Goal: Find specific page/section

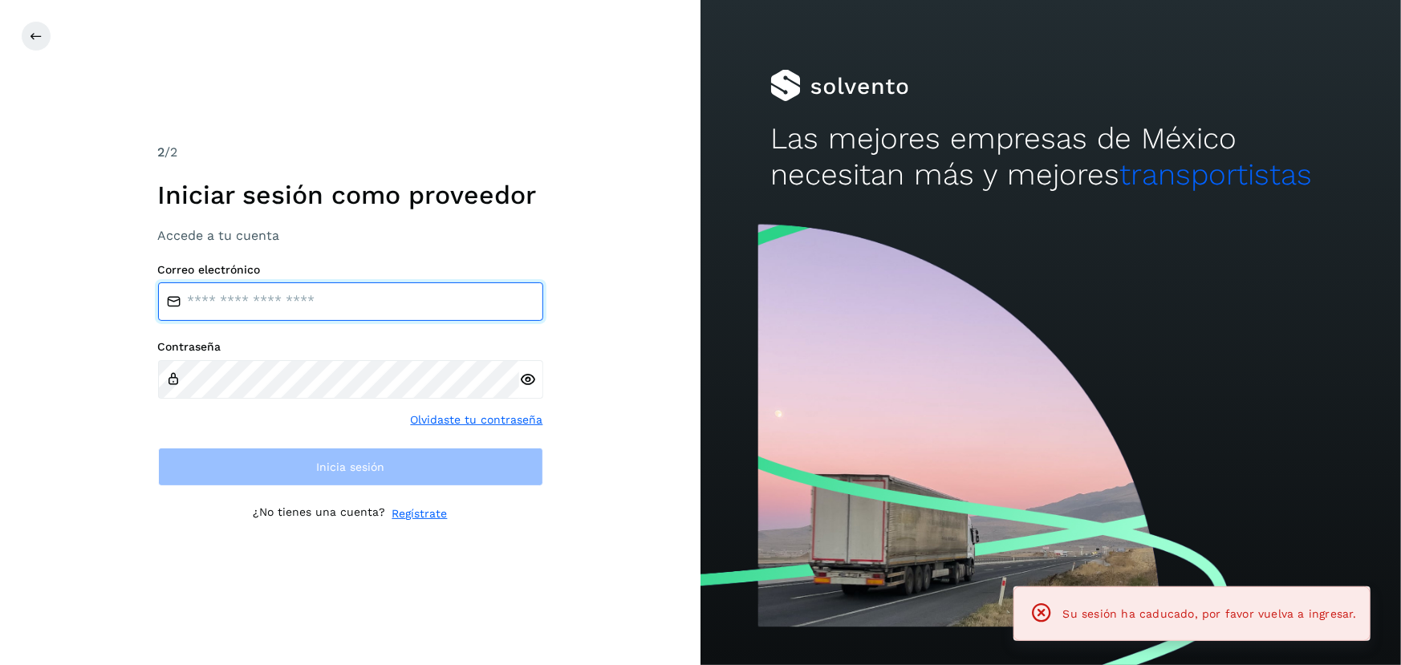
click at [310, 308] on input "email" at bounding box center [350, 301] width 385 height 39
type input "**********"
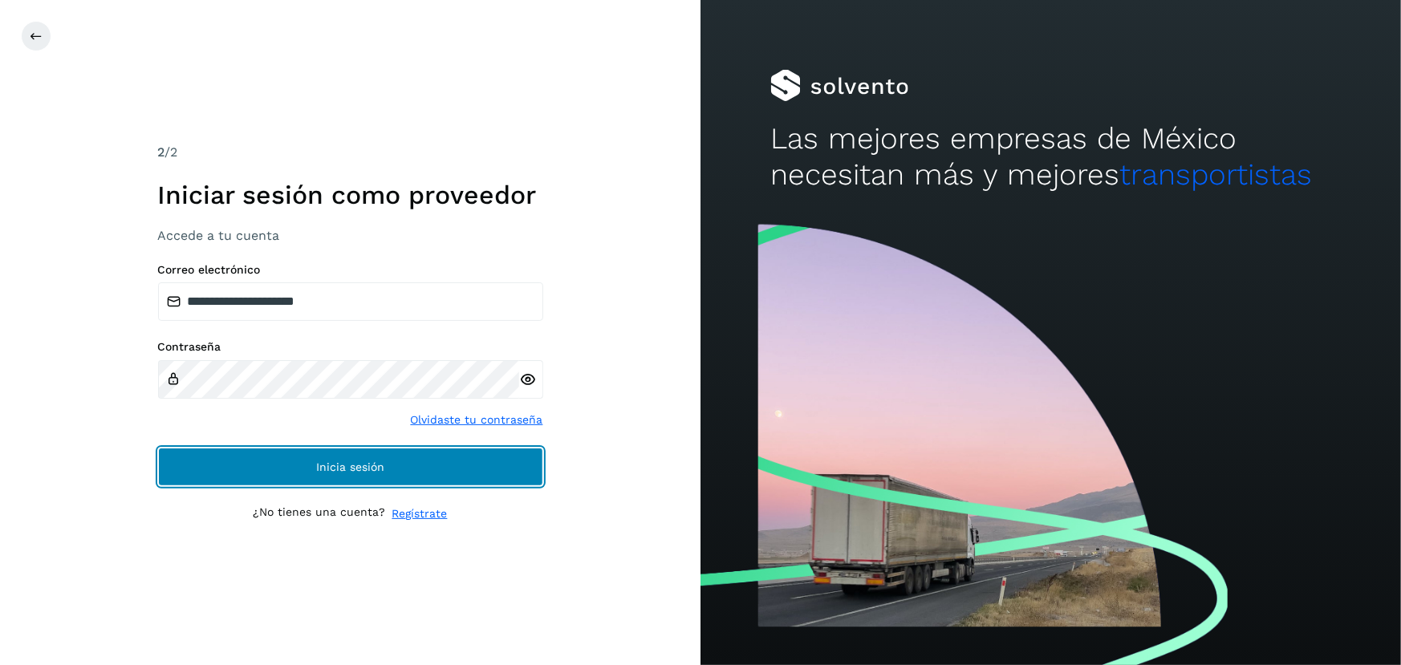
click at [318, 456] on button "Inicia sesión" at bounding box center [350, 467] width 385 height 39
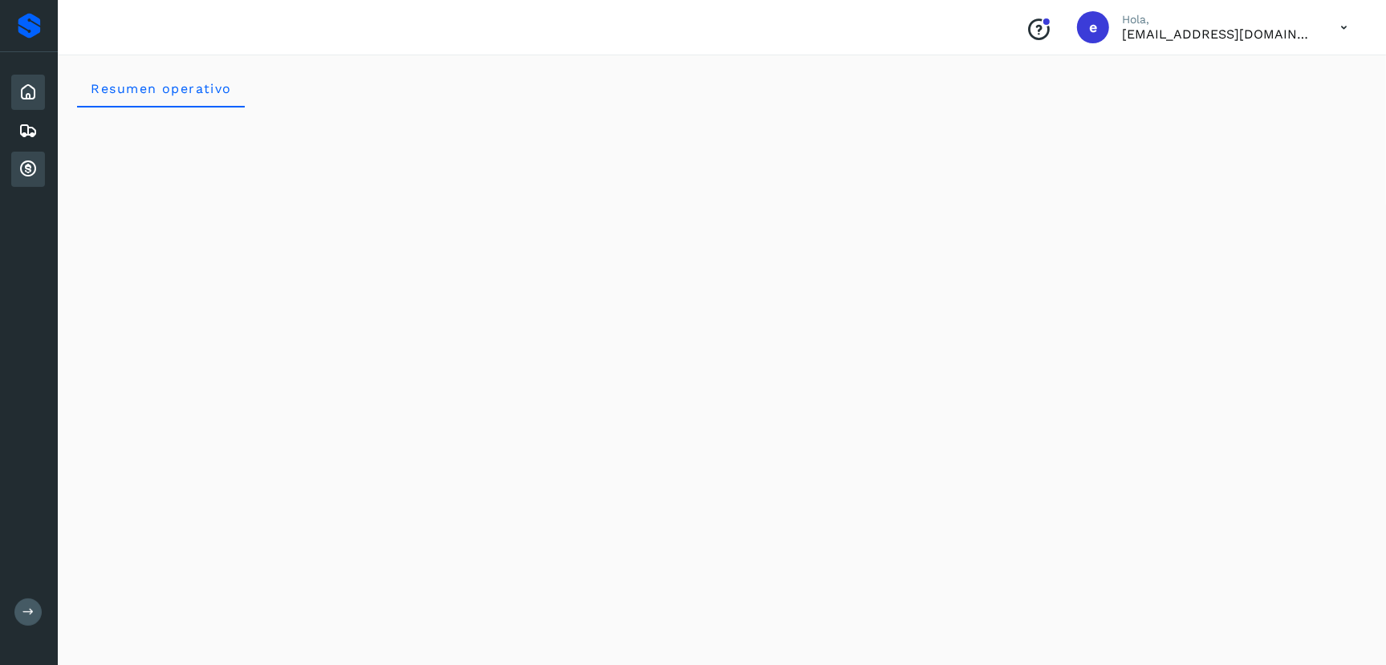
click at [23, 168] on icon at bounding box center [27, 169] width 19 height 19
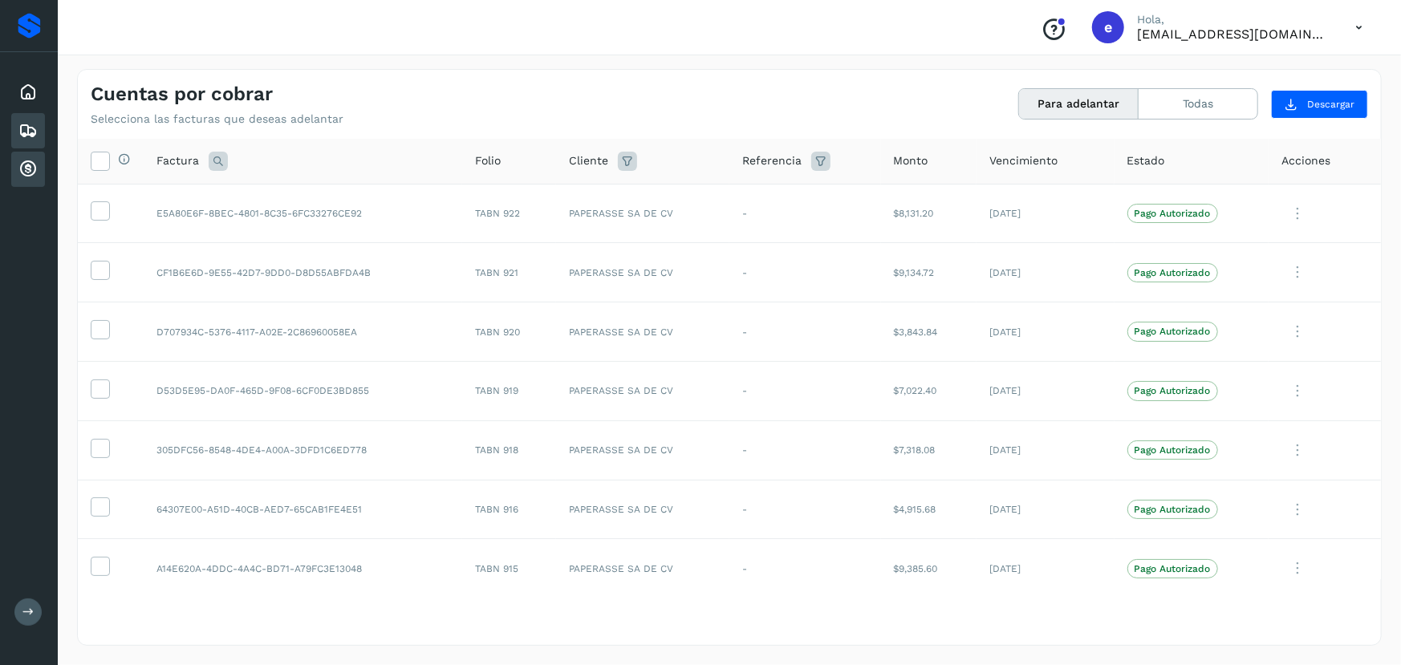
click at [25, 123] on icon at bounding box center [27, 130] width 19 height 19
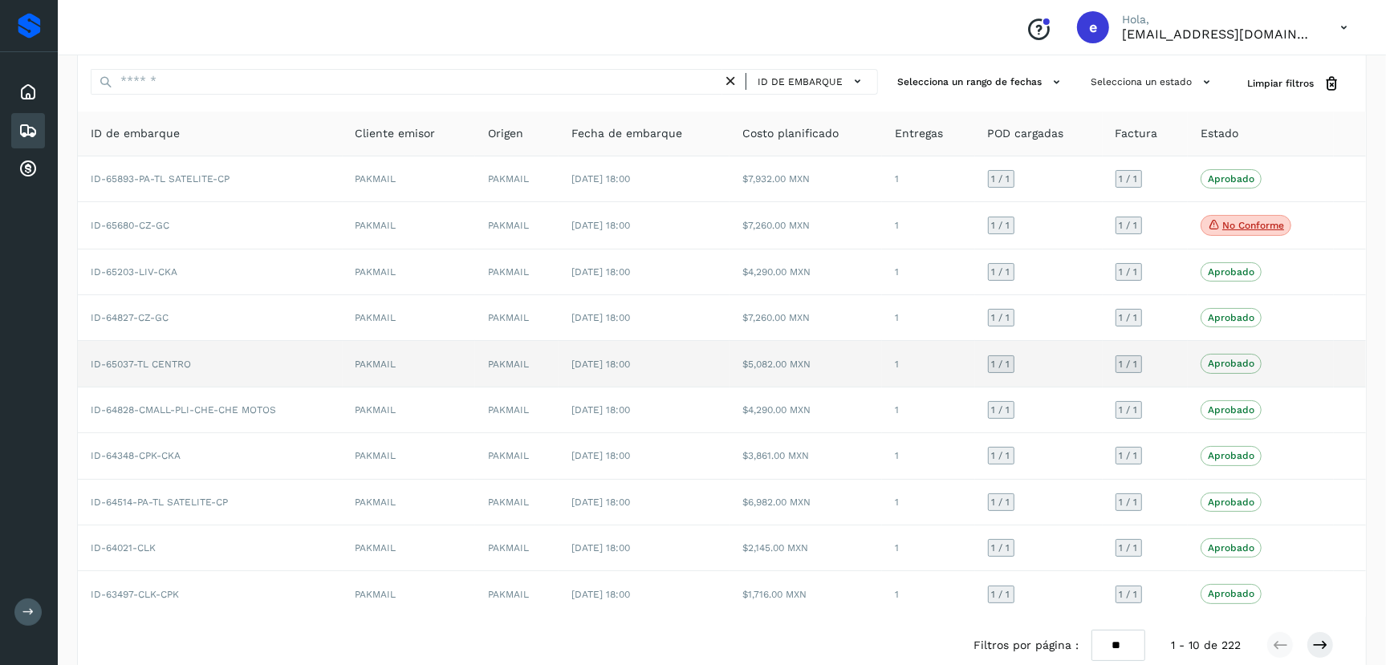
scroll to position [76, 0]
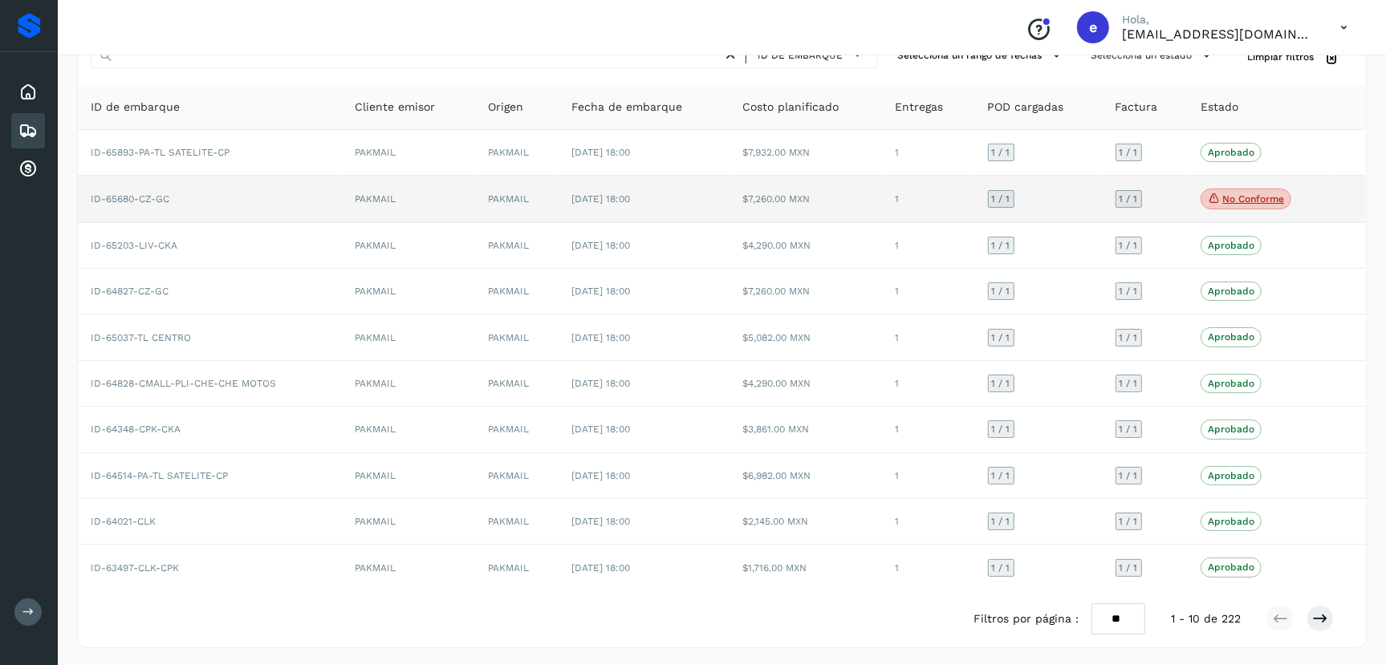
click at [1235, 198] on p "No conforme" at bounding box center [1253, 198] width 62 height 11
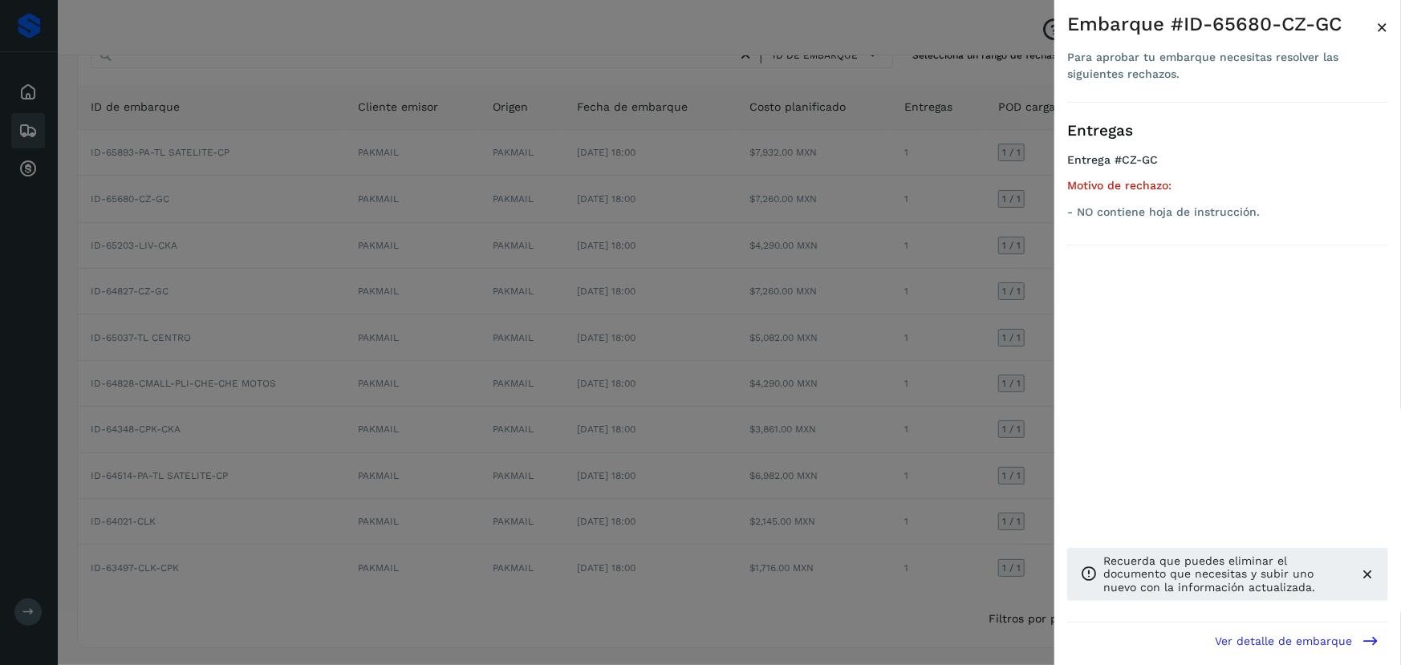
click at [973, 217] on div at bounding box center [700, 332] width 1401 height 665
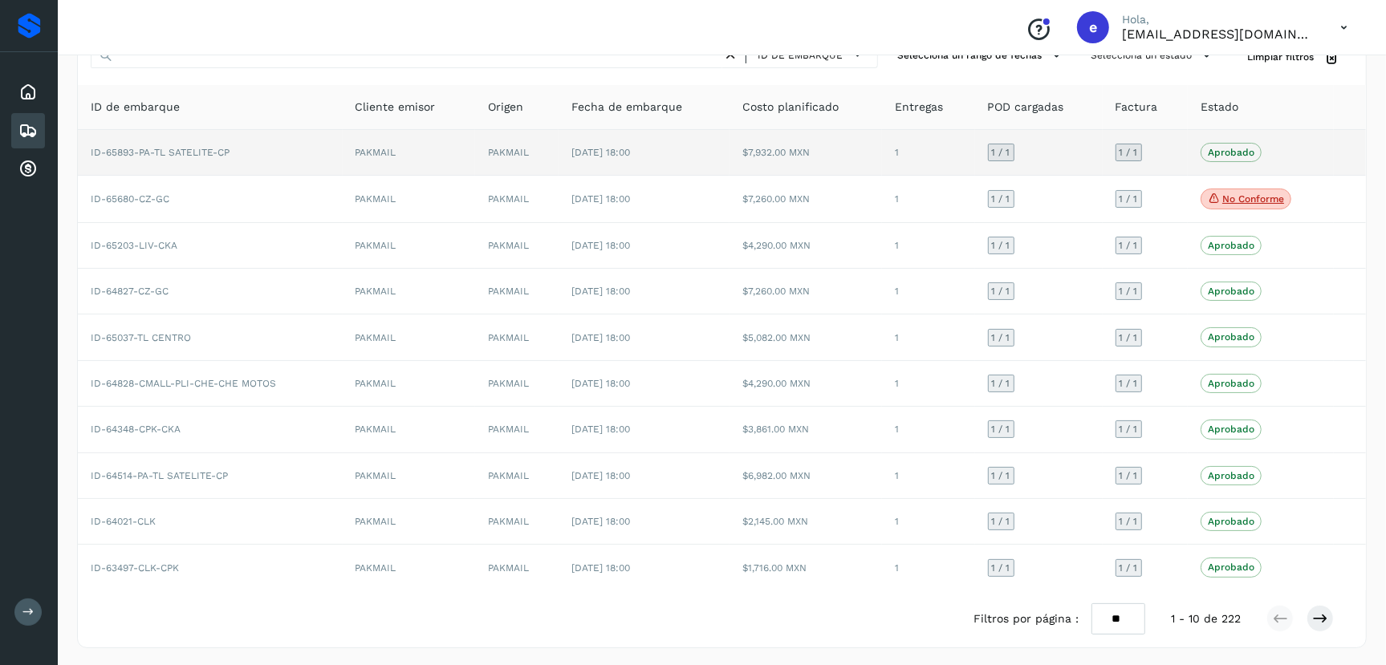
scroll to position [0, 0]
